Goal: Information Seeking & Learning: Learn about a topic

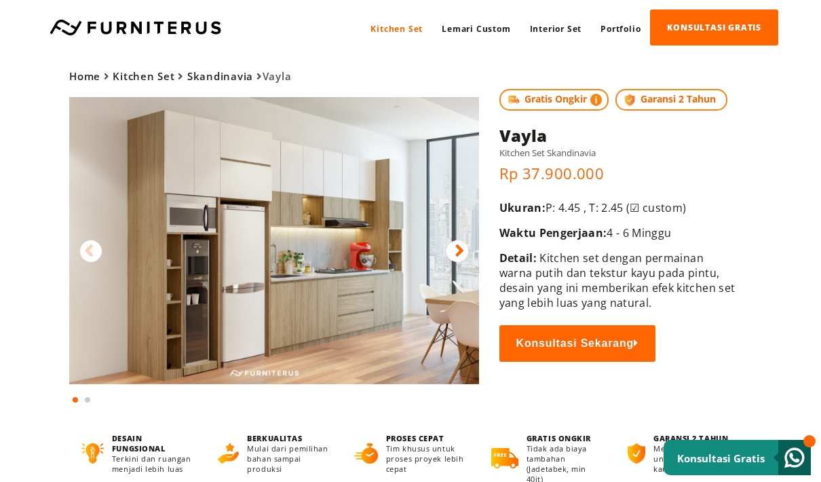
scroll to position [10, 0]
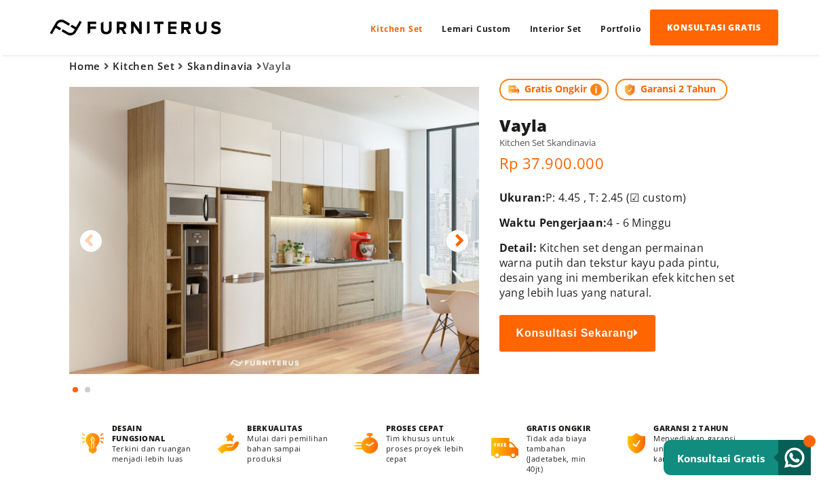
click at [587, 197] on p "Ukuran: P: 4.45 , T: 2.45 (☑ custom)" at bounding box center [618, 197] width 239 height 15
click at [533, 180] on div "Gratis Ongkir Garansi 2 Tahun Vayla Kitchen Set Skandinavia Rp 37.900.000 Ukura…" at bounding box center [618, 240] width 239 height 351
click at [454, 238] on icon at bounding box center [458, 241] width 9 height 20
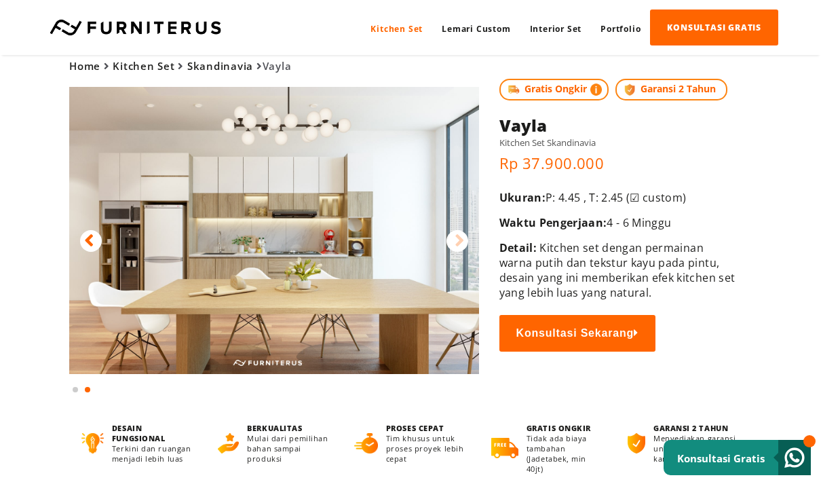
click at [473, 222] on img at bounding box center [274, 230] width 410 height 287
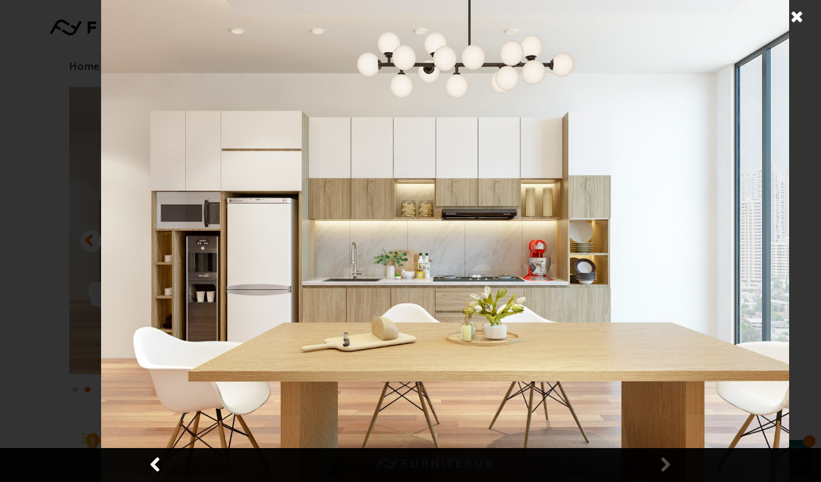
scroll to position [0, 0]
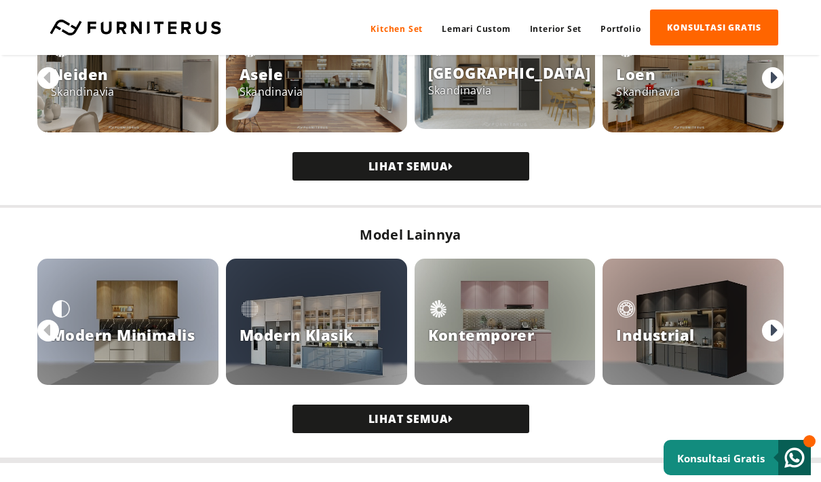
scroll to position [1047, 0]
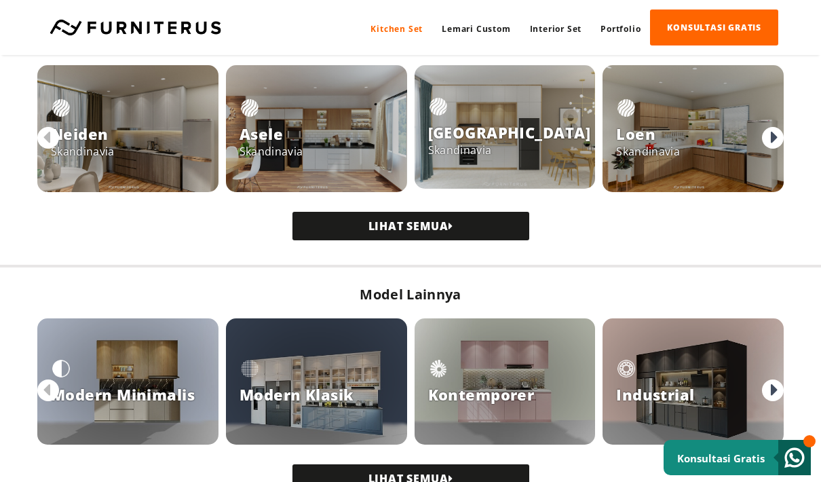
click at [148, 137] on div at bounding box center [127, 128] width 181 height 127
click at [134, 122] on div at bounding box center [127, 128] width 181 height 127
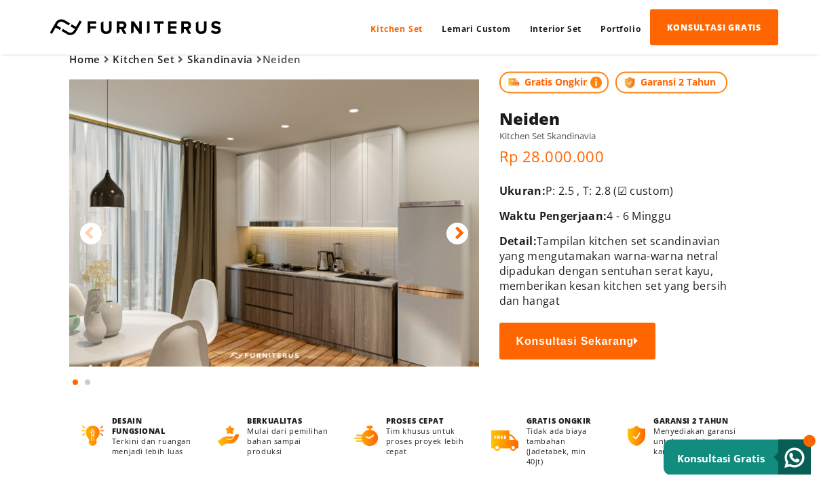
scroll to position [15, 0]
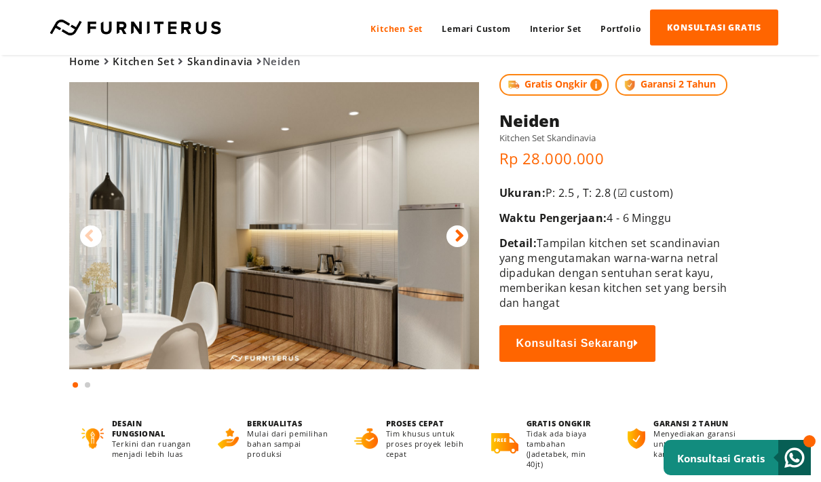
click at [457, 243] on icon at bounding box center [458, 237] width 9 height 20
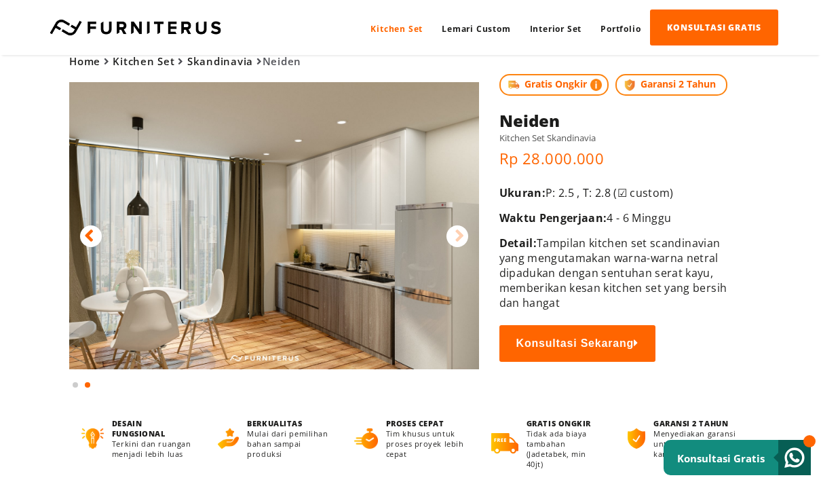
click at [458, 246] on icon at bounding box center [458, 237] width 9 height 20
click at [452, 244] on div at bounding box center [457, 236] width 22 height 22
click at [78, 225] on img at bounding box center [274, 225] width 410 height 287
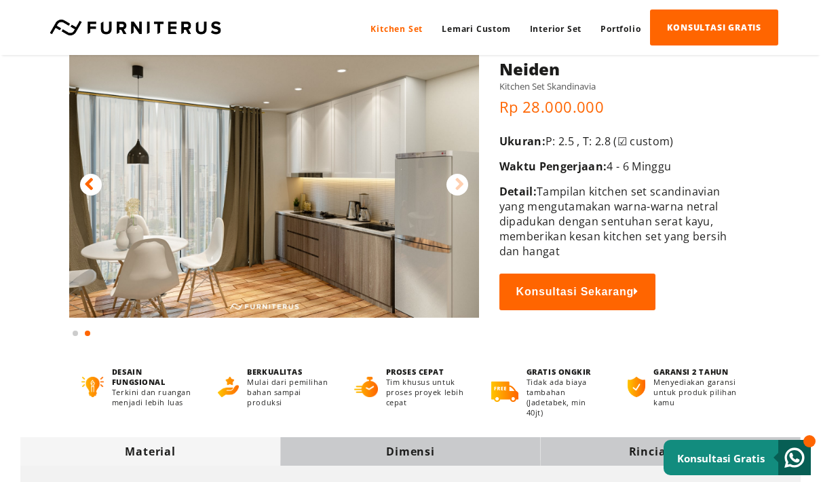
scroll to position [66, 0]
click at [93, 185] on icon at bounding box center [88, 186] width 9 height 20
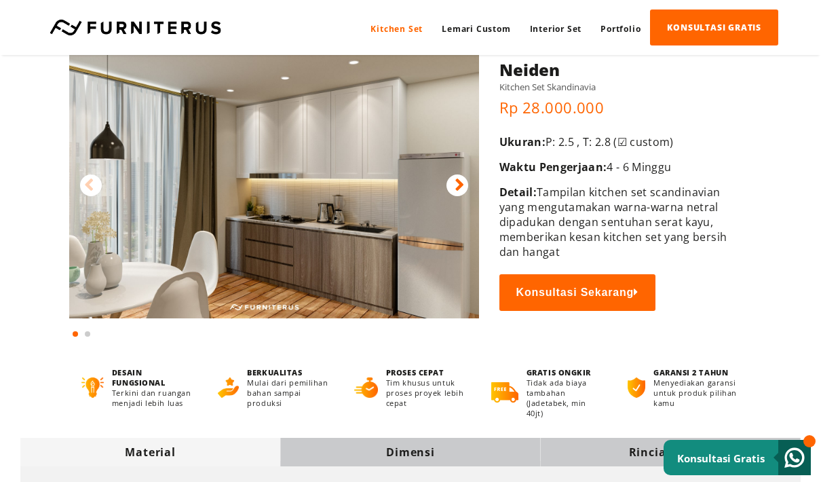
click at [72, 167] on img at bounding box center [274, 174] width 410 height 287
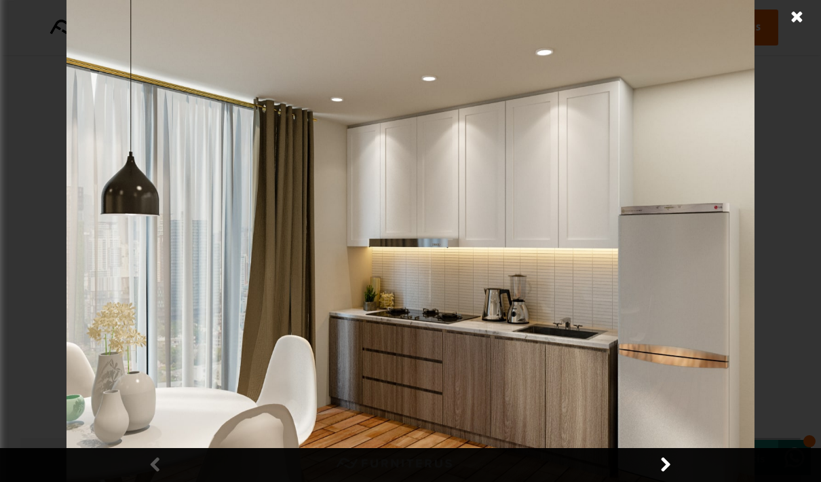
scroll to position [0, 0]
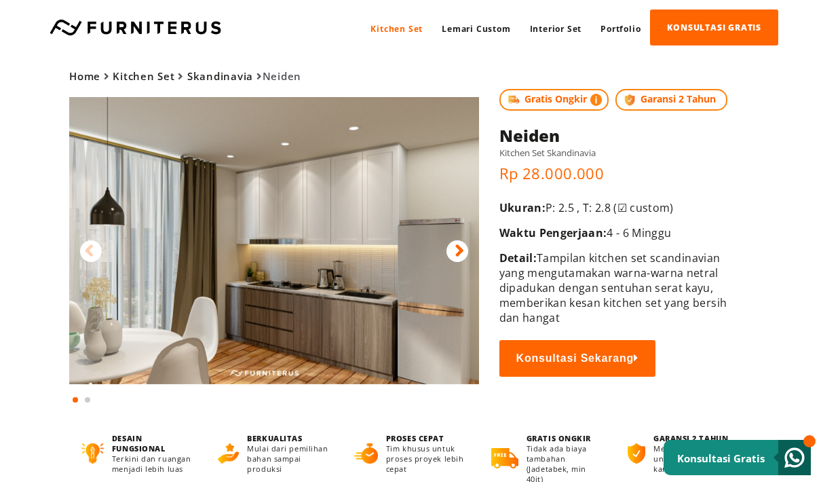
click at [578, 362] on button "Konsultasi Sekarang" at bounding box center [577, 358] width 156 height 37
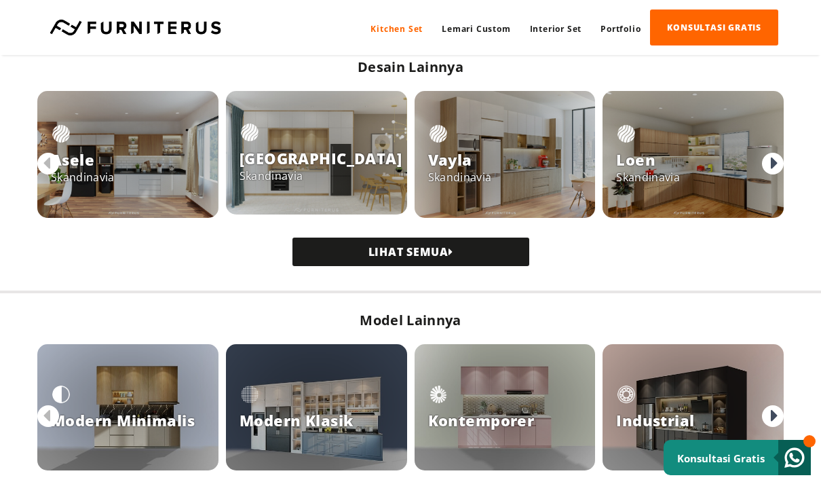
scroll to position [1022, 0]
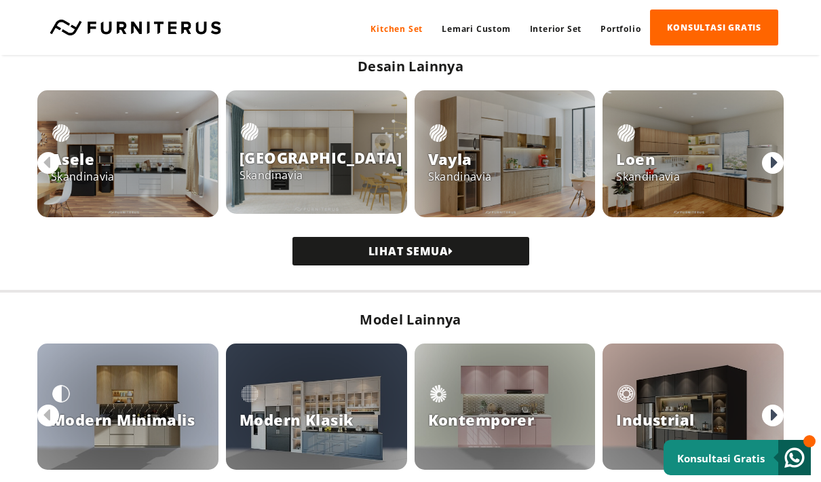
click at [773, 161] on icon at bounding box center [773, 163] width 7 height 20
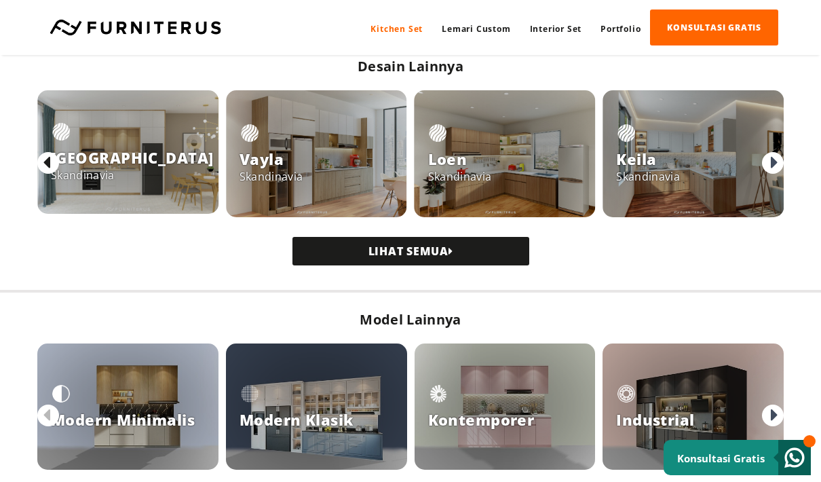
click at [46, 171] on icon at bounding box center [46, 163] width 7 height 20
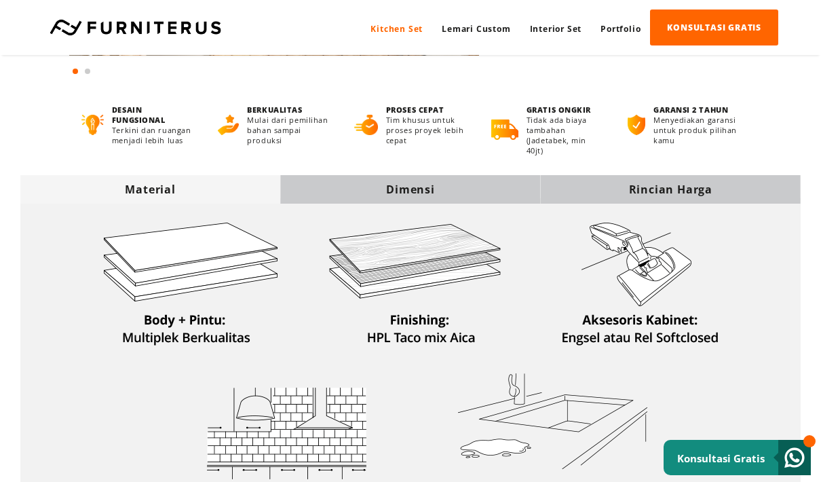
scroll to position [323, 0]
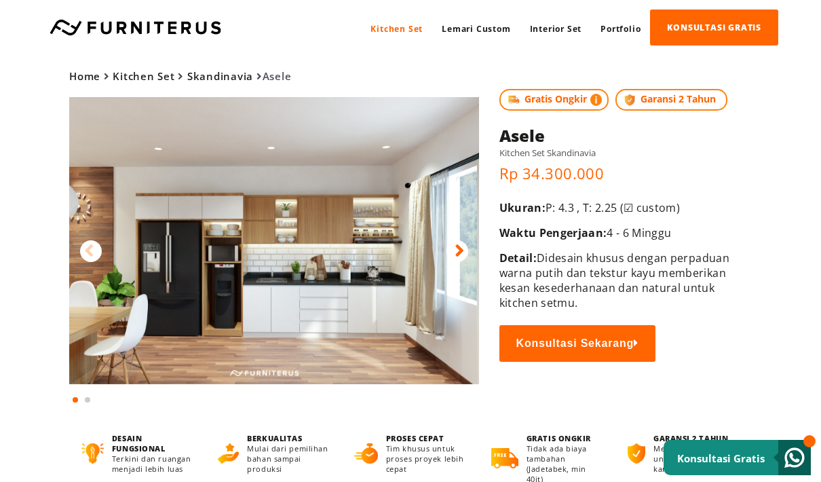
click at [452, 262] on img at bounding box center [274, 240] width 410 height 287
click at [681, 176] on p "Rp 34.300.000" at bounding box center [618, 173] width 239 height 20
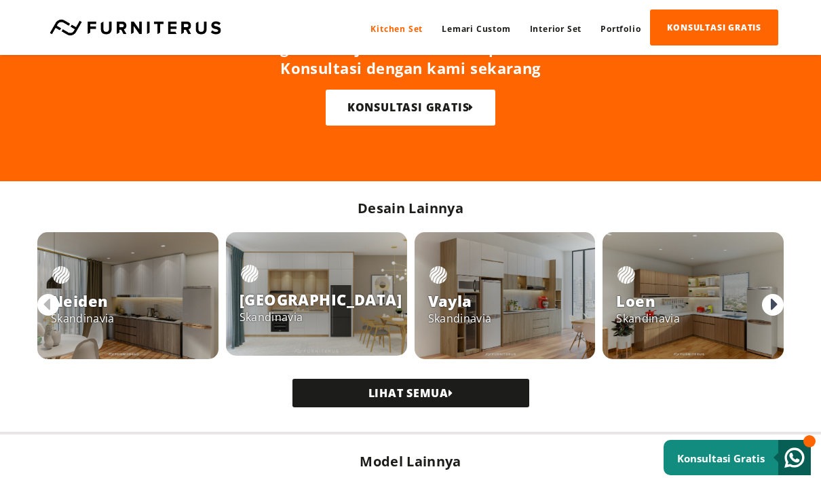
scroll to position [879, 0]
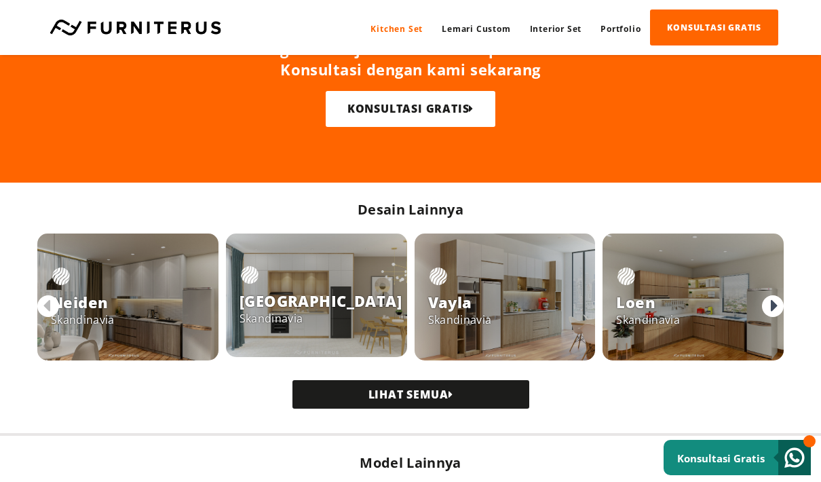
click at [767, 313] on div at bounding box center [773, 306] width 22 height 22
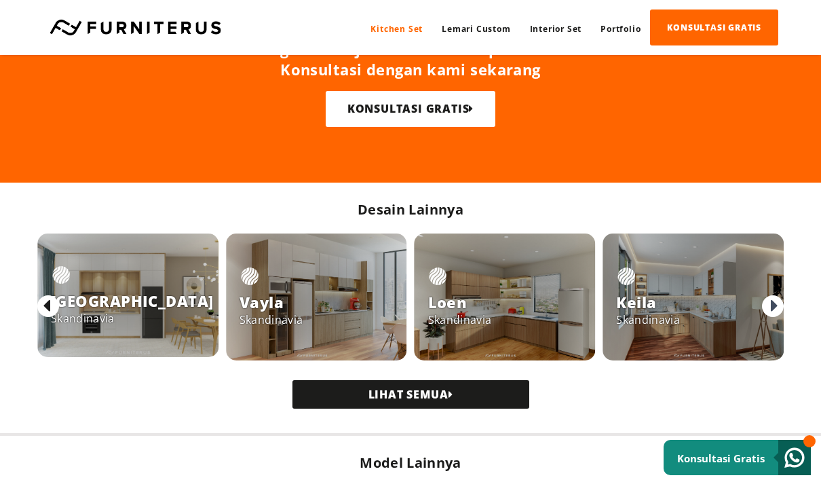
click at [56, 311] on div at bounding box center [48, 306] width 22 height 22
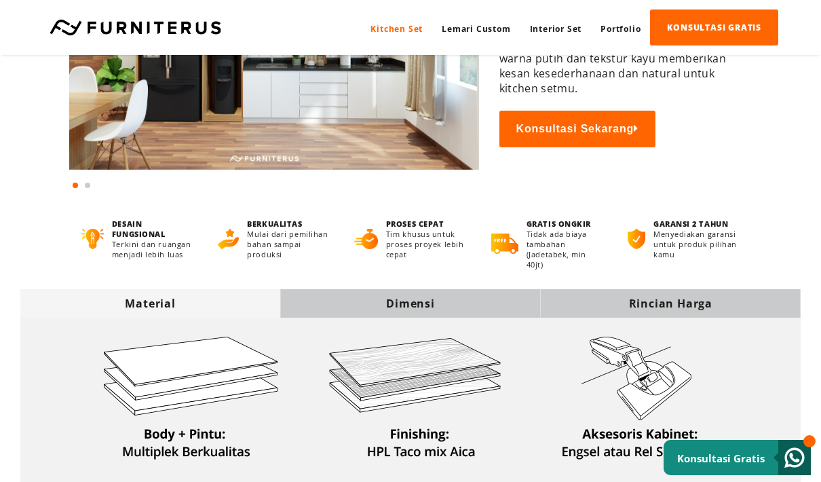
scroll to position [213, 0]
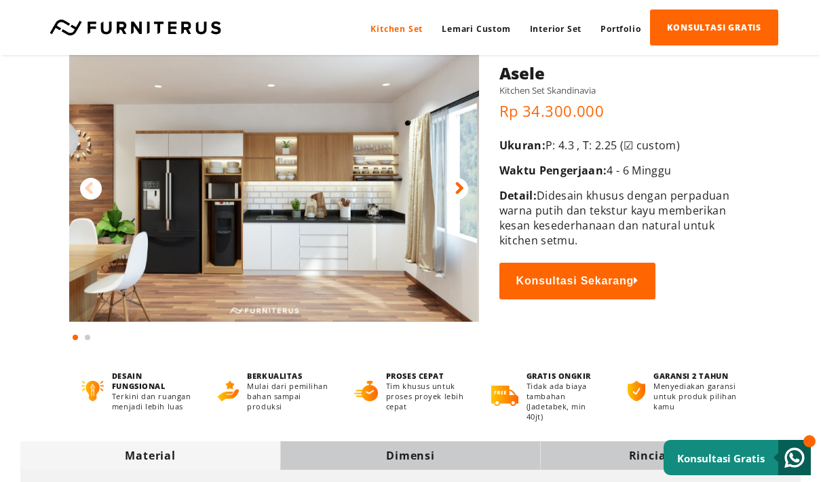
scroll to position [61, 0]
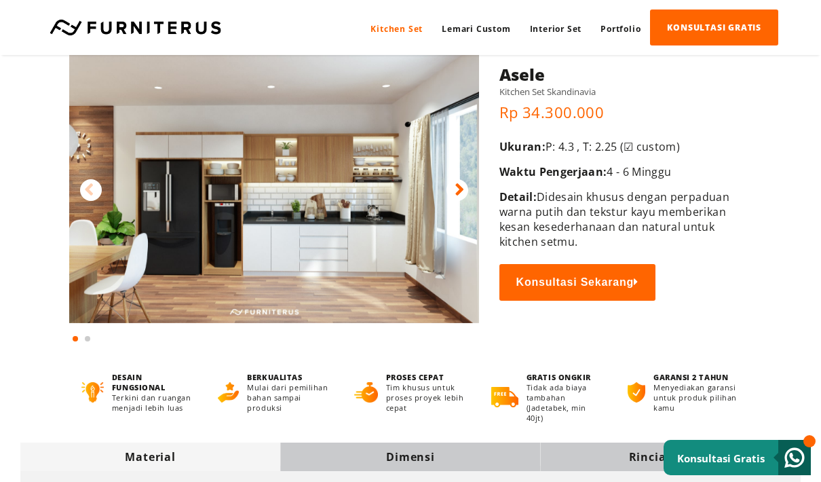
click at [433, 248] on img at bounding box center [274, 179] width 410 height 287
